Goal: Navigation & Orientation: Find specific page/section

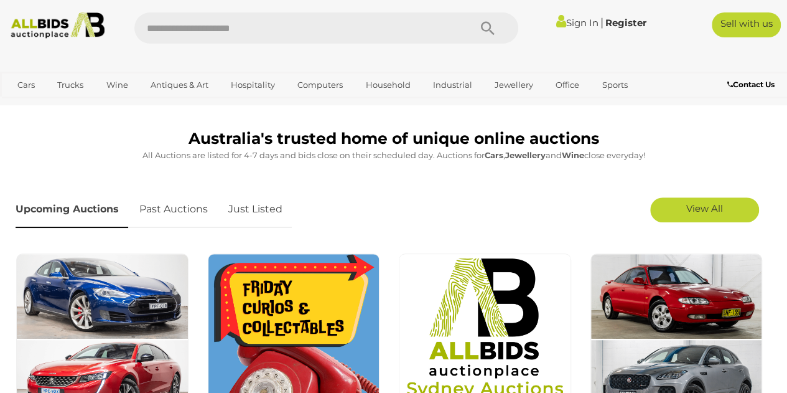
scroll to position [274, 0]
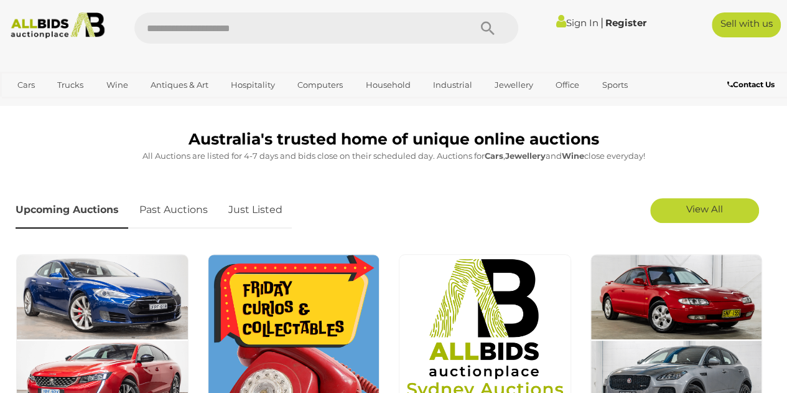
click at [263, 208] on link "Just Listed" at bounding box center [255, 210] width 73 height 37
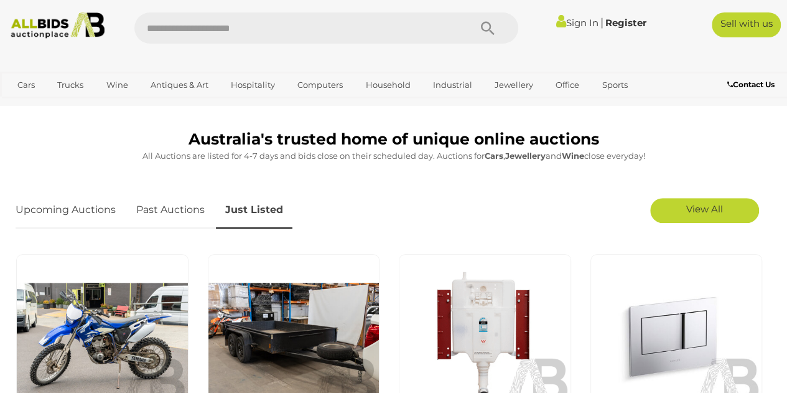
click at [735, 211] on link "View All" at bounding box center [705, 210] width 109 height 25
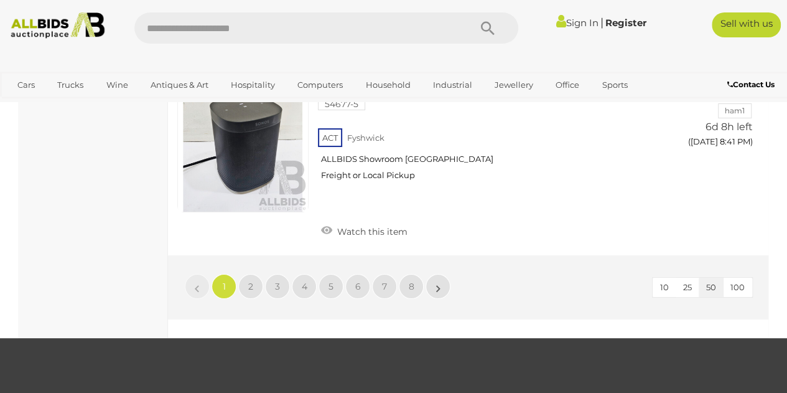
scroll to position [9544, 0]
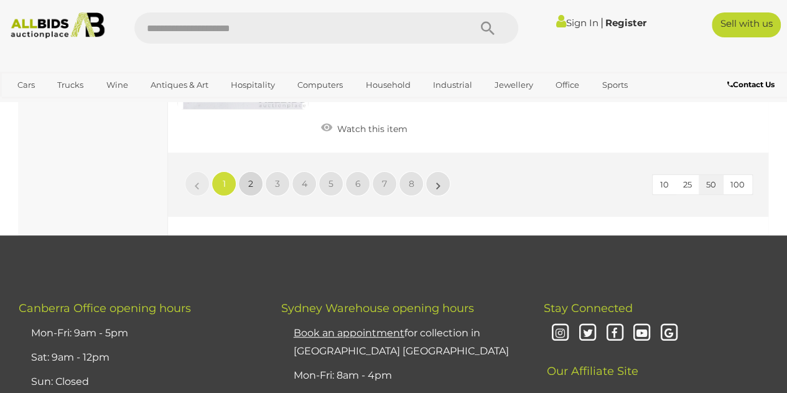
click at [250, 178] on span "2" at bounding box center [250, 183] width 5 height 11
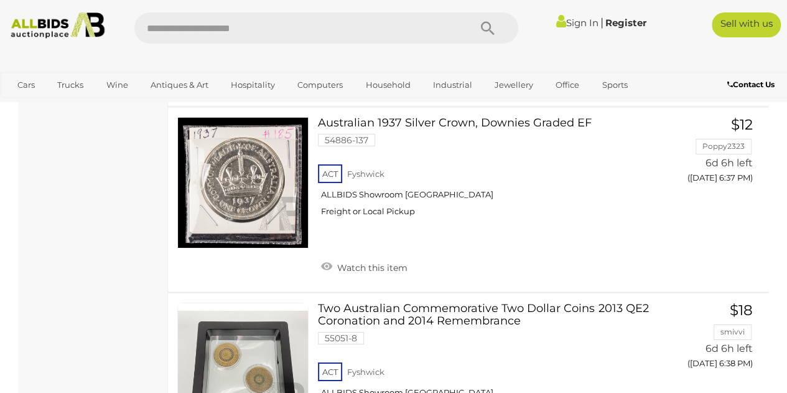
scroll to position [6741, 0]
